Goal: Communication & Community: Answer question/provide support

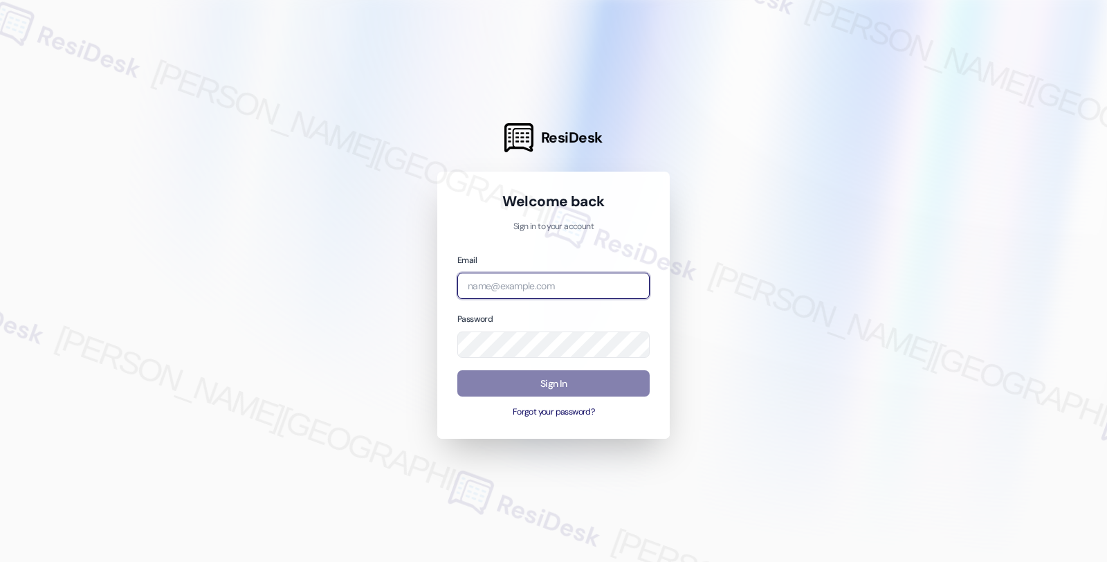
click at [538, 281] on input "email" at bounding box center [553, 286] width 192 height 27
type input "automated-surveys-twelve_rivers_management-fides.[PERSON_NAME]@twelve_rivers_[D…"
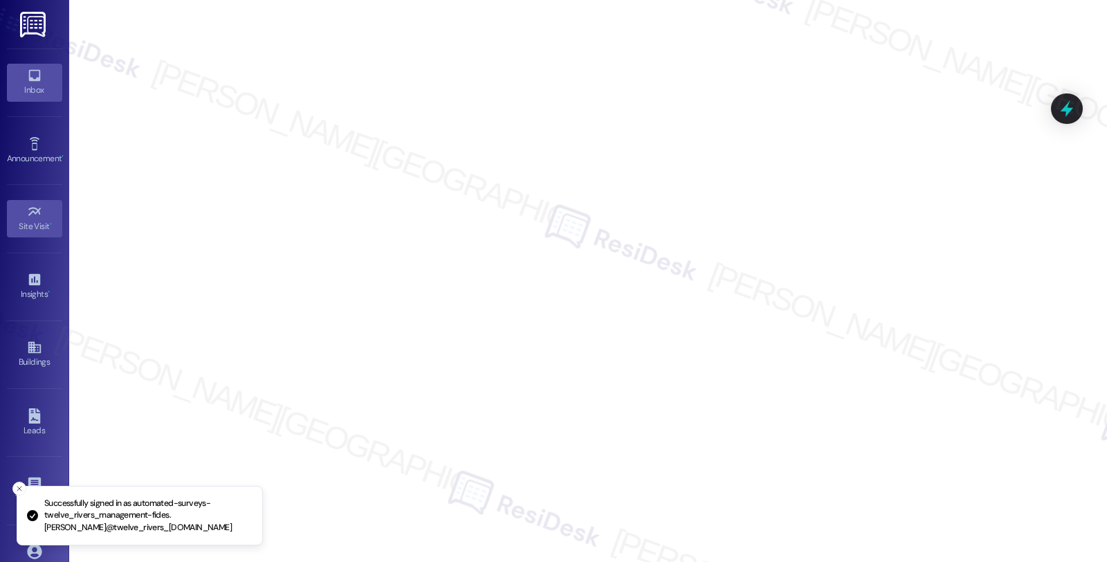
drag, startPoint x: 17, startPoint y: 76, endPoint x: 31, endPoint y: 73, distance: 14.1
click at [17, 76] on link "Inbox" at bounding box center [34, 82] width 55 height 37
